Goal: Task Accomplishment & Management: Use online tool/utility

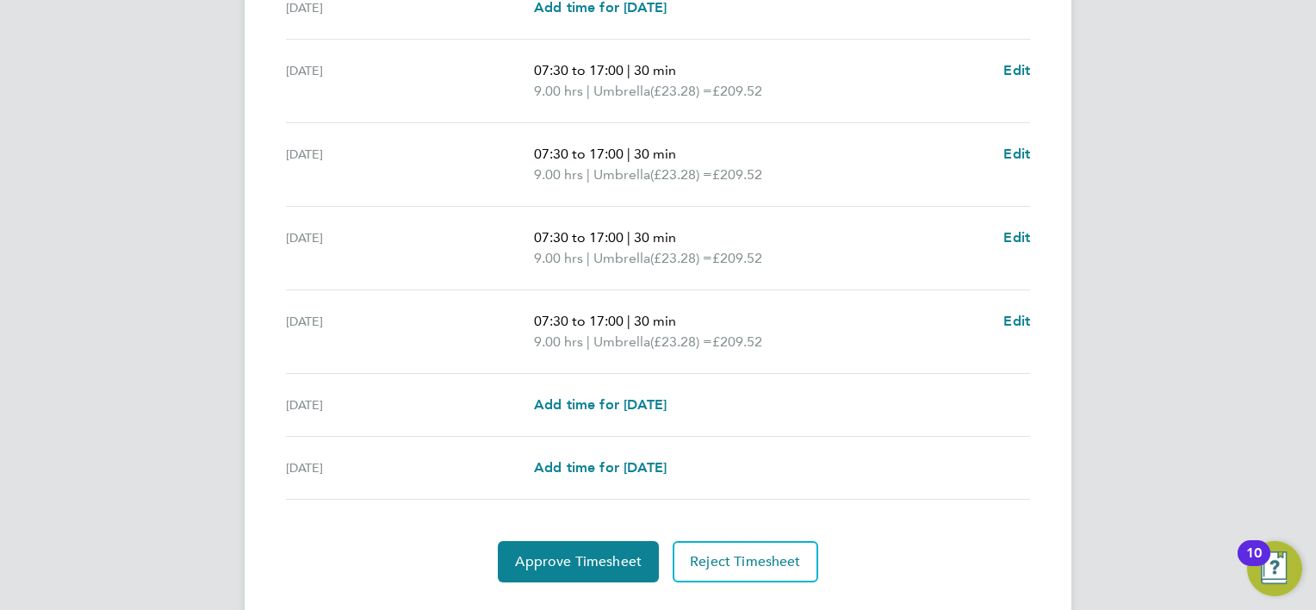
scroll to position [603, 0]
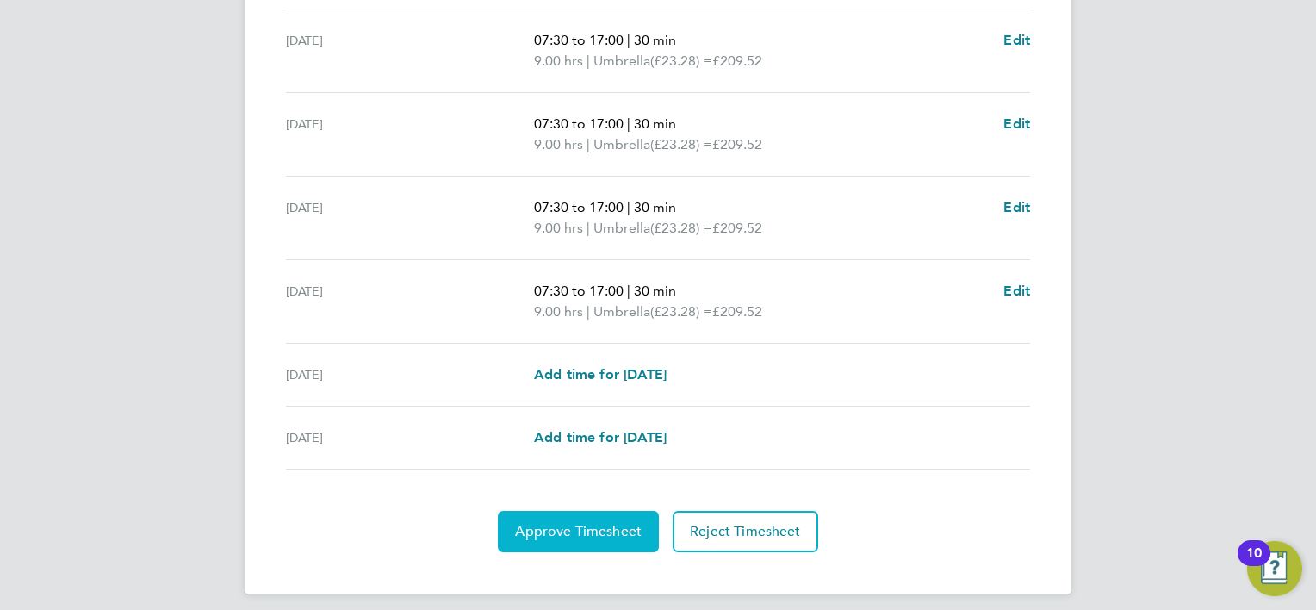
click at [589, 542] on button "Approve Timesheet" at bounding box center [578, 531] width 161 height 41
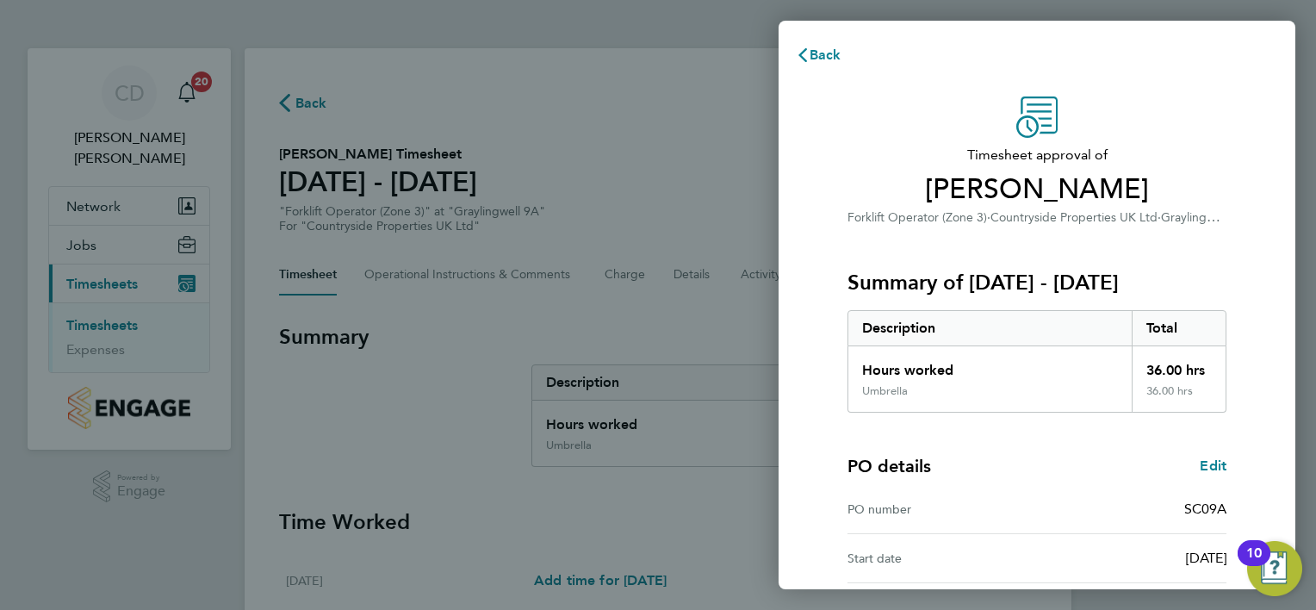
scroll to position [165, 0]
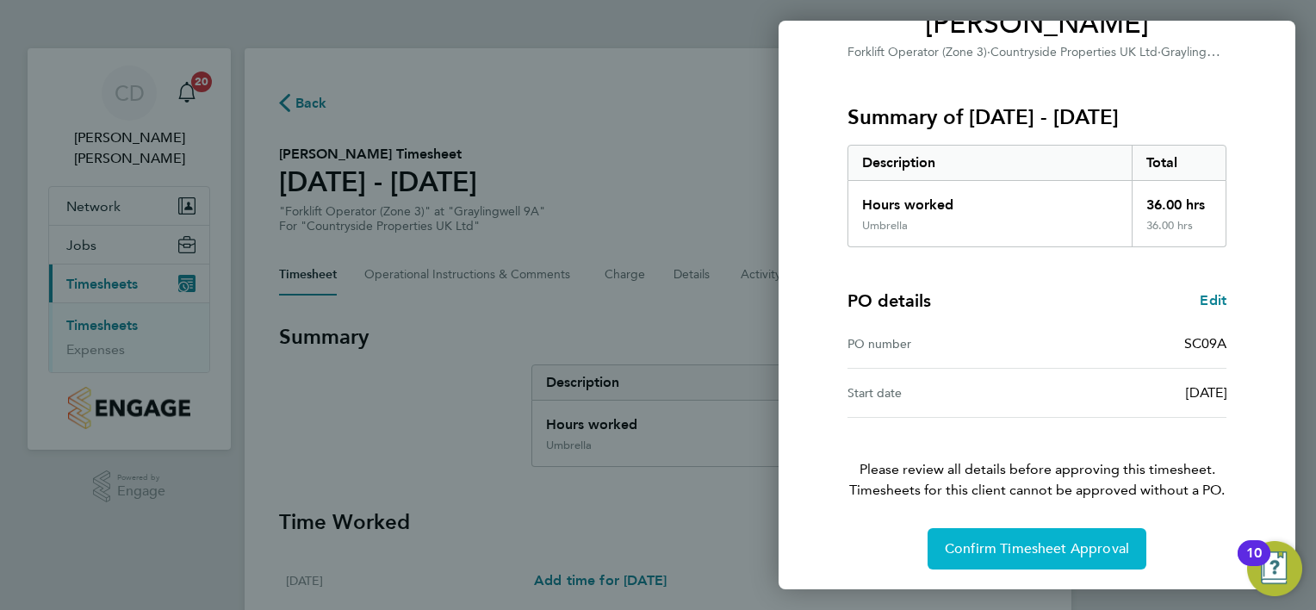
click at [1021, 556] on button "Confirm Timesheet Approval" at bounding box center [1037, 548] width 219 height 41
